Goal: Find specific page/section: Find specific page/section

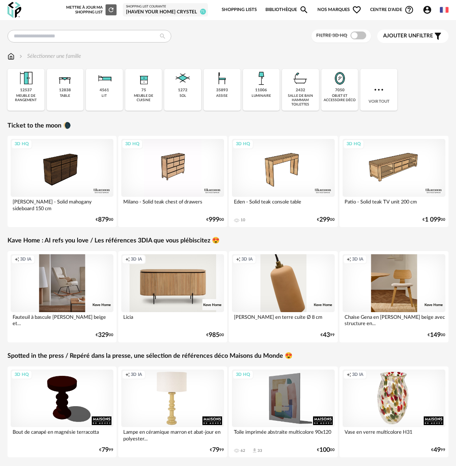
click at [155, 11] on div "[Haven your Home] Crystel" at bounding box center [165, 12] width 79 height 6
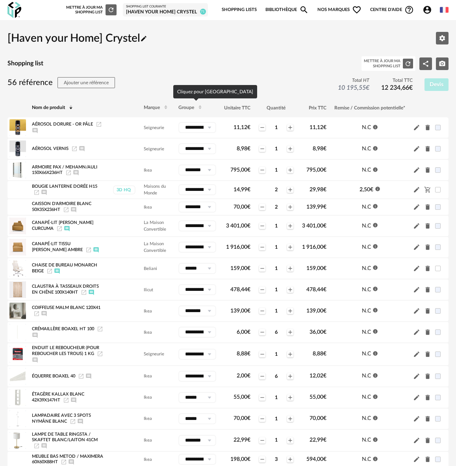
click at [188, 107] on span "Groupe" at bounding box center [186, 107] width 16 height 5
